Goal: Information Seeking & Learning: Learn about a topic

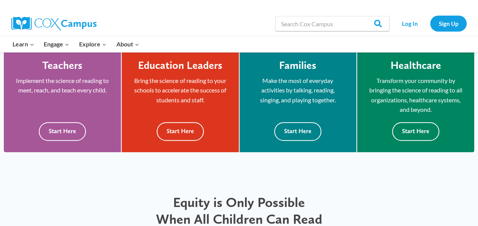
scroll to position [222, 0]
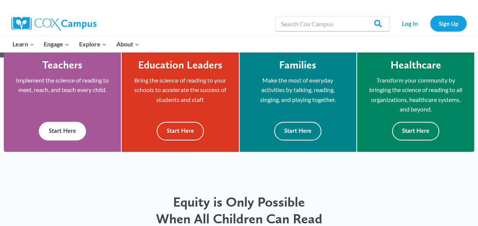
click at [71, 130] on button "Start Here" at bounding box center [62, 131] width 47 height 19
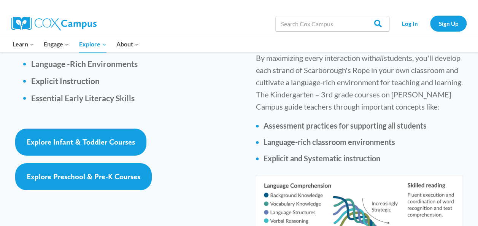
scroll to position [1198, 0]
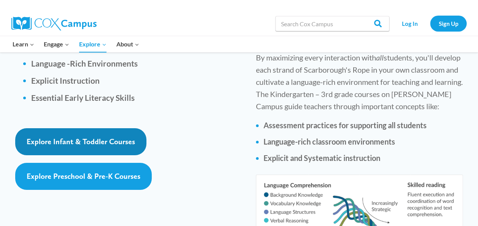
click at [132, 137] on span "Explore Infant & Toddler Courses" at bounding box center [81, 141] width 108 height 9
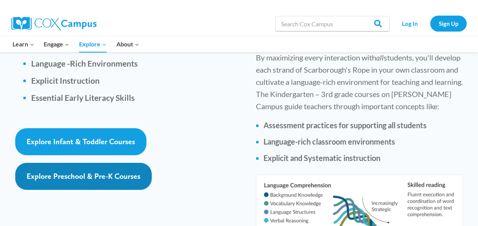
click at [71, 172] on span "Explore Preschool & Pre-K Courses" at bounding box center [84, 176] width 114 height 9
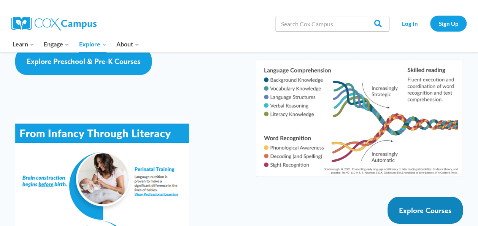
click at [437, 206] on span "Explore Courses" at bounding box center [425, 210] width 52 height 9
